Goal: Information Seeking & Learning: Learn about a topic

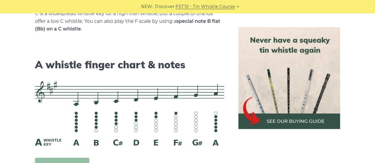
scroll to position [1896, 0]
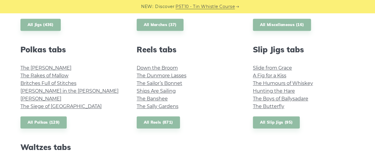
scroll to position [415, 0]
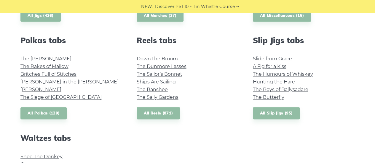
click at [43, 59] on link "The [PERSON_NAME]" at bounding box center [45, 59] width 51 height 6
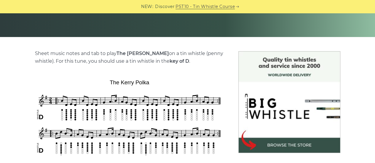
scroll to position [148, 0]
